Goal: Task Accomplishment & Management: Complete application form

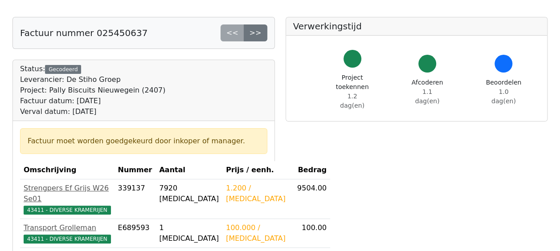
scroll to position [45, 0]
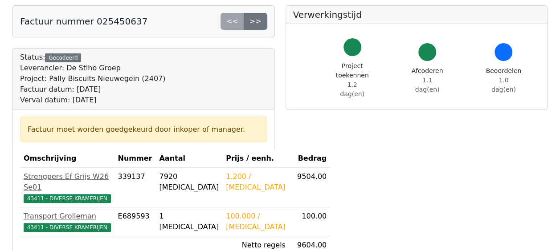
click at [229, 131] on div "Factuur moet worden goedgekeurd door inkoper of manager." at bounding box center [144, 129] width 232 height 11
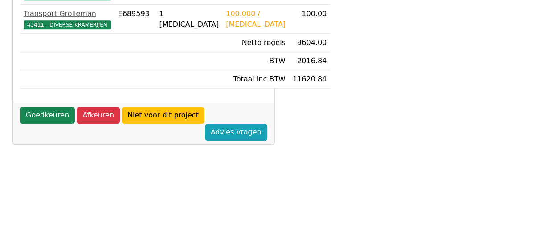
scroll to position [267, 0]
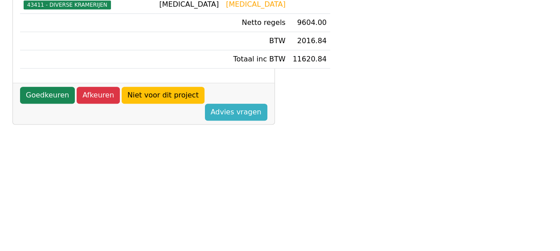
click at [237, 113] on link "Advies vragen" at bounding box center [236, 112] width 62 height 17
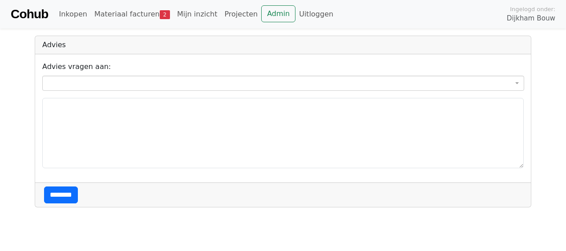
click at [69, 45] on div "Advies" at bounding box center [283, 45] width 496 height 18
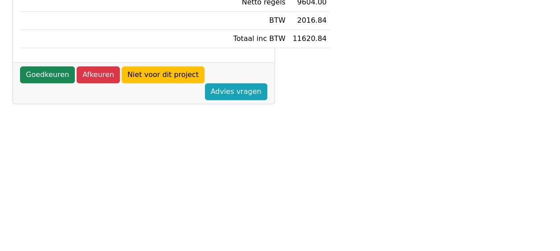
scroll to position [293, 0]
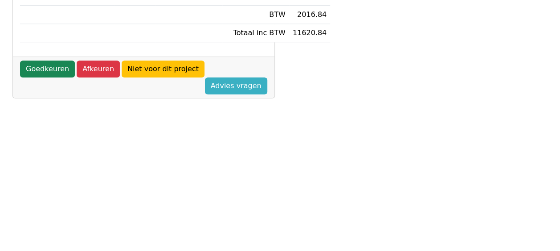
click at [248, 89] on link "Advies vragen" at bounding box center [236, 85] width 62 height 17
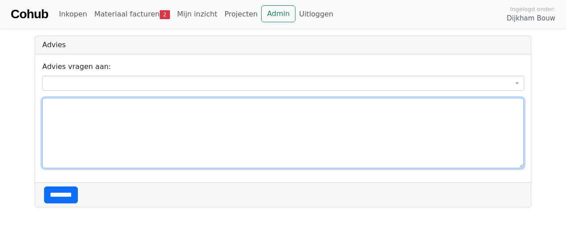
click at [57, 109] on textarea at bounding box center [283, 133] width 482 height 70
type textarea "*"
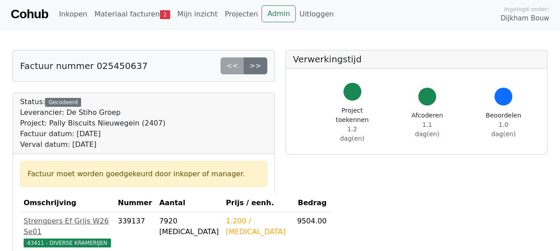
scroll to position [293, 0]
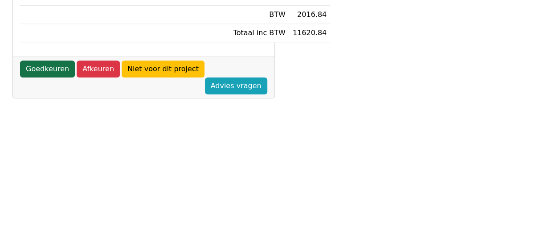
click at [53, 77] on link "Goedkeuren" at bounding box center [47, 69] width 55 height 17
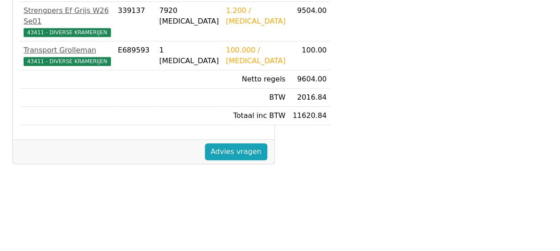
scroll to position [223, 0]
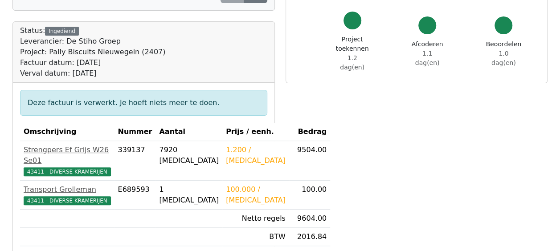
scroll to position [134, 0]
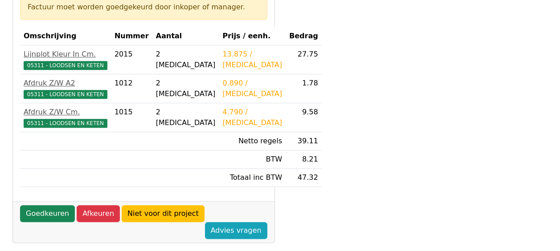
scroll to position [178, 0]
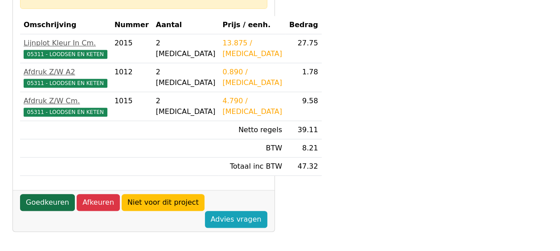
click at [60, 198] on link "Goedkeuren" at bounding box center [47, 202] width 55 height 17
